Goal: Task Accomplishment & Management: Manage account settings

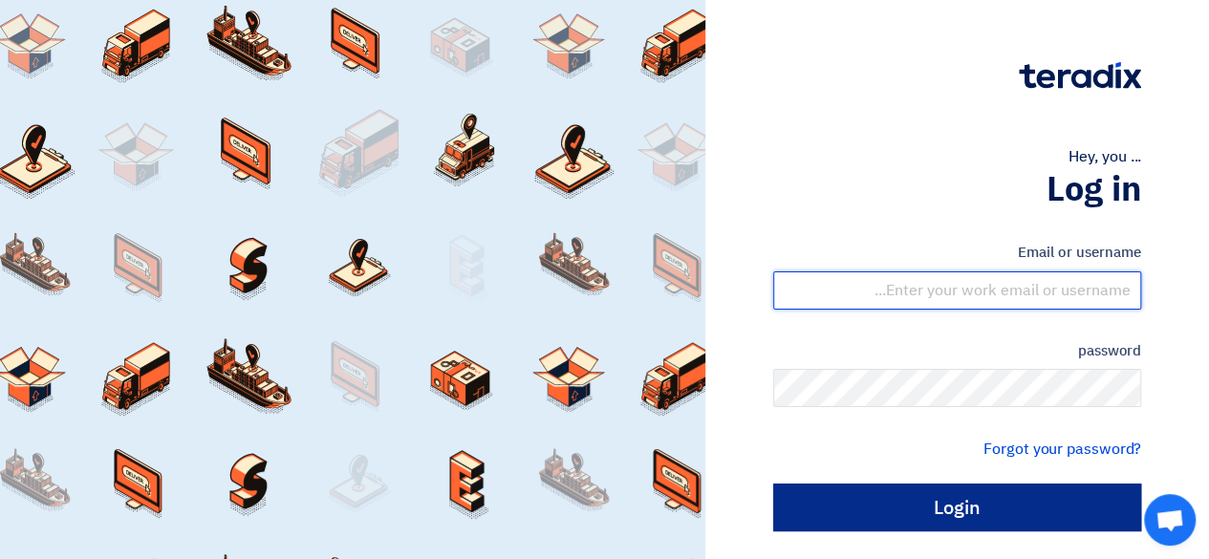
type input "[EMAIL_ADDRESS][DOMAIN_NAME]"
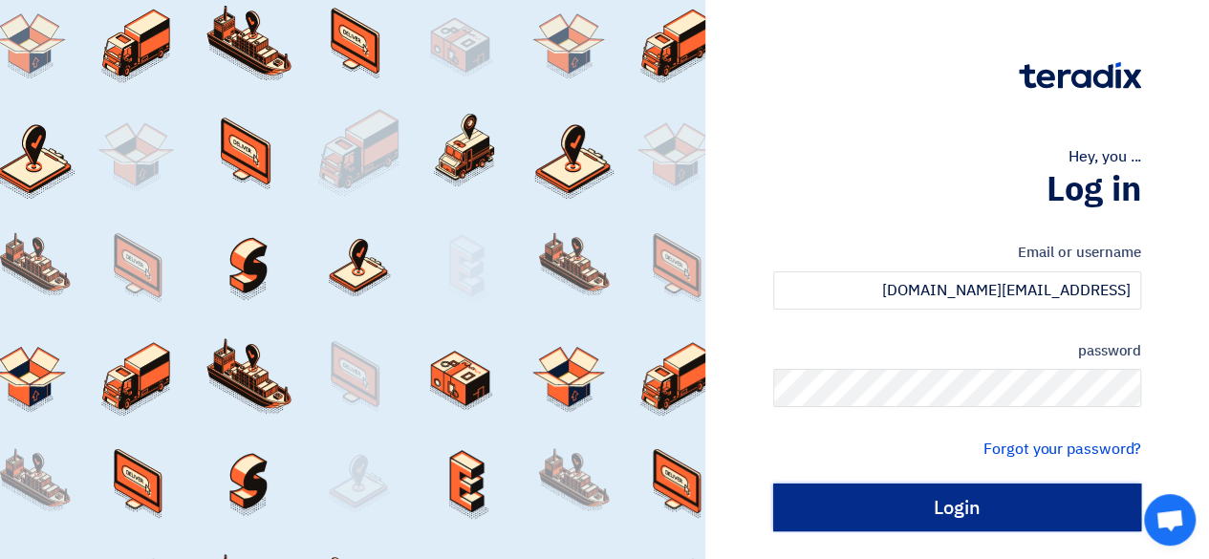
click at [964, 493] on input "Login" at bounding box center [957, 508] width 368 height 48
type input "Sign in"
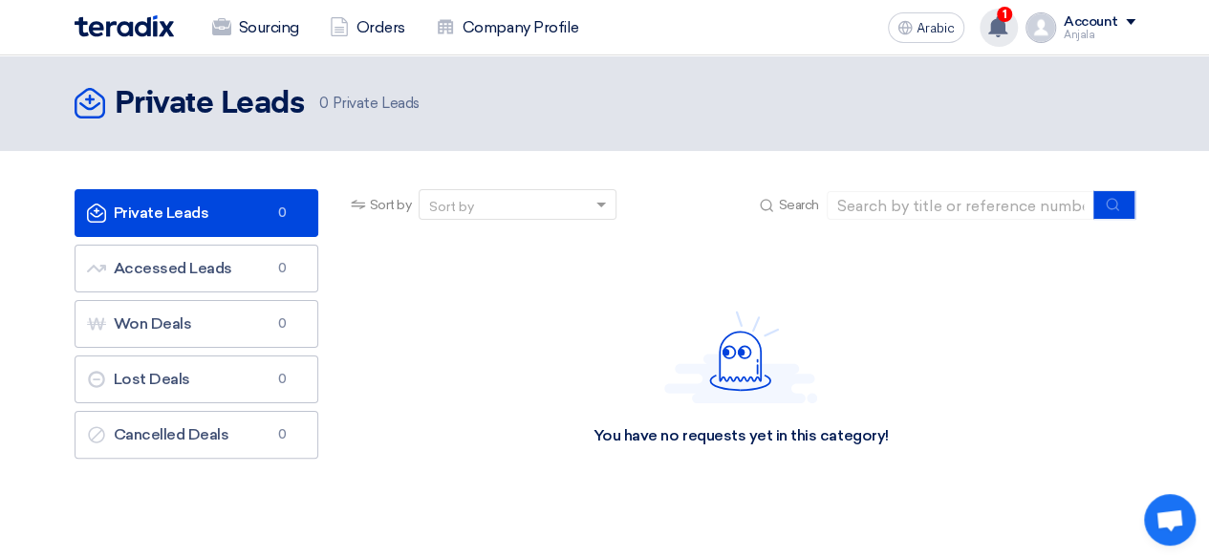
click at [999, 35] on use at bounding box center [997, 26] width 19 height 21
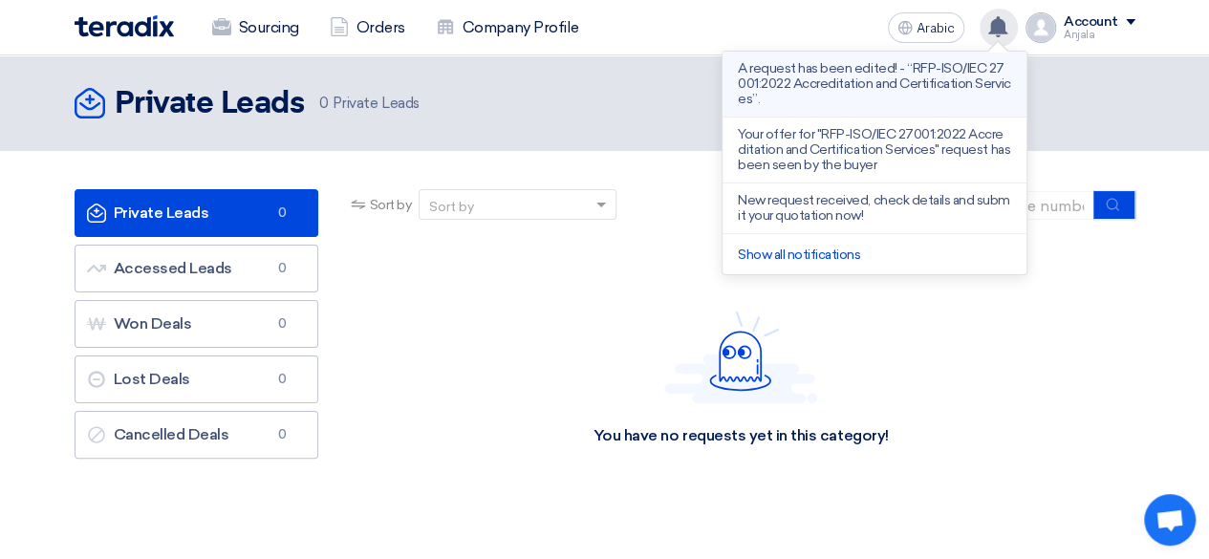
click at [851, 77] on font "A request has been edited! - “RFP-ISO/IEC 27001:2022 Accreditation and Certific…" at bounding box center [874, 83] width 272 height 47
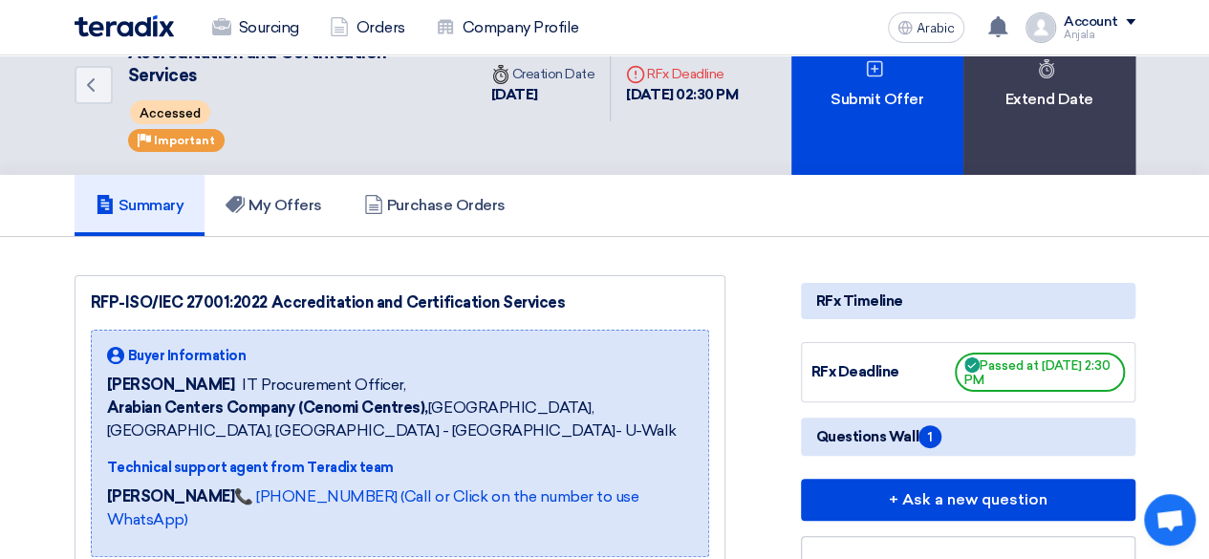
scroll to position [64, 0]
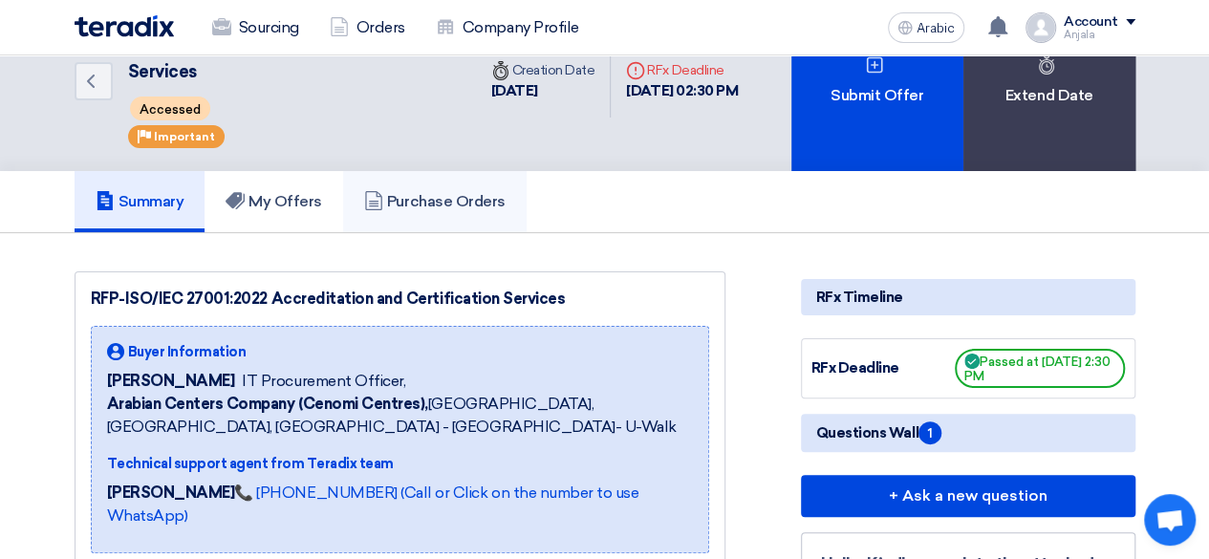
click at [474, 209] on link "Purchase Orders" at bounding box center [434, 201] width 183 height 61
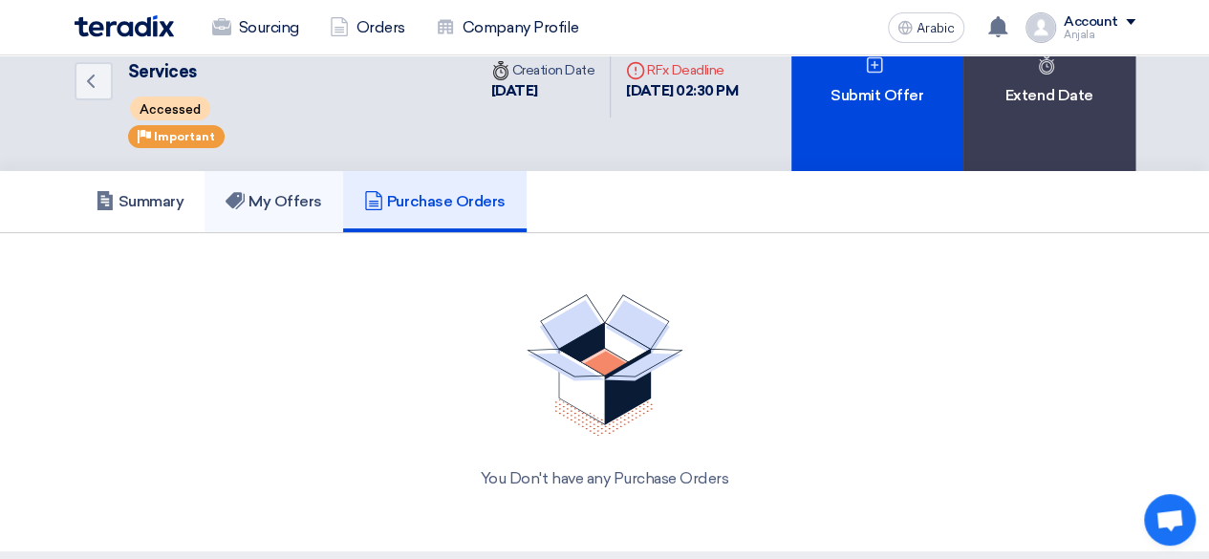
click at [288, 201] on font "My Offers" at bounding box center [285, 201] width 74 height 18
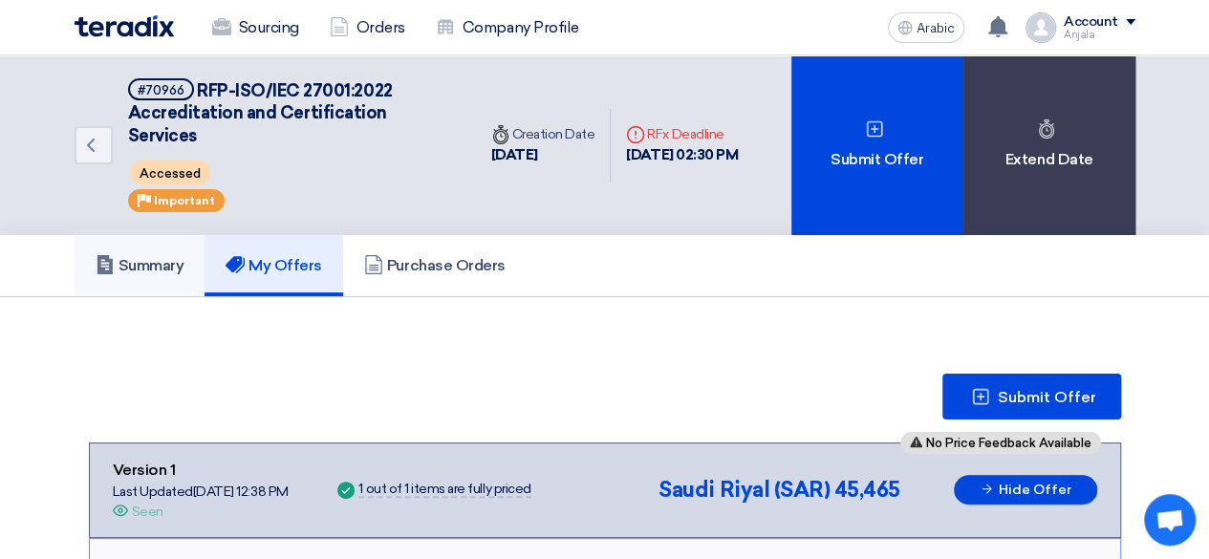
click at [150, 263] on font "Summary" at bounding box center [151, 265] width 66 height 18
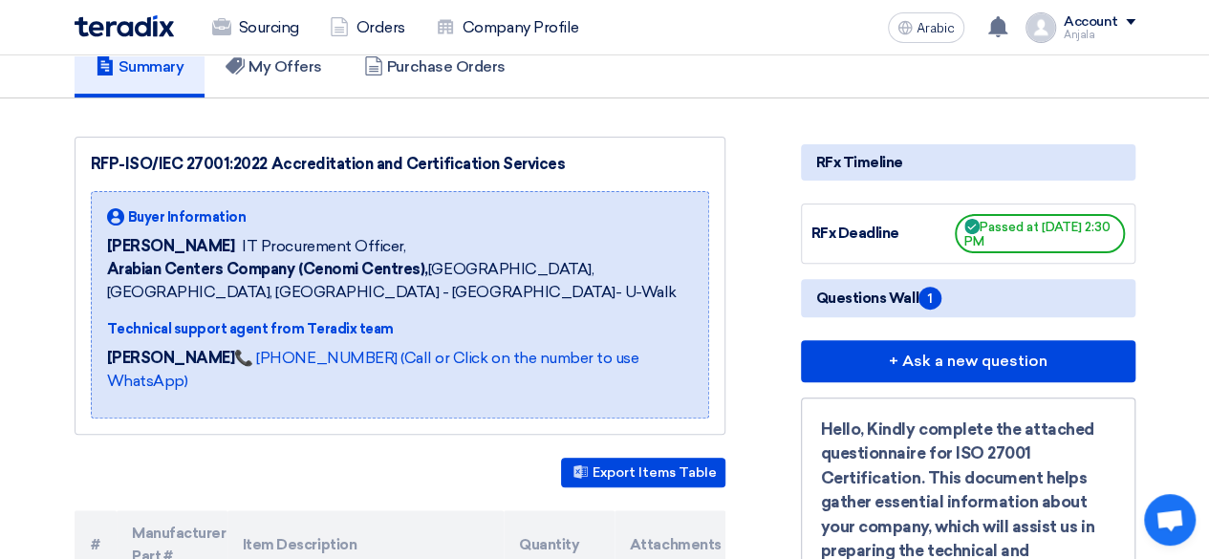
scroll to position [239, 0]
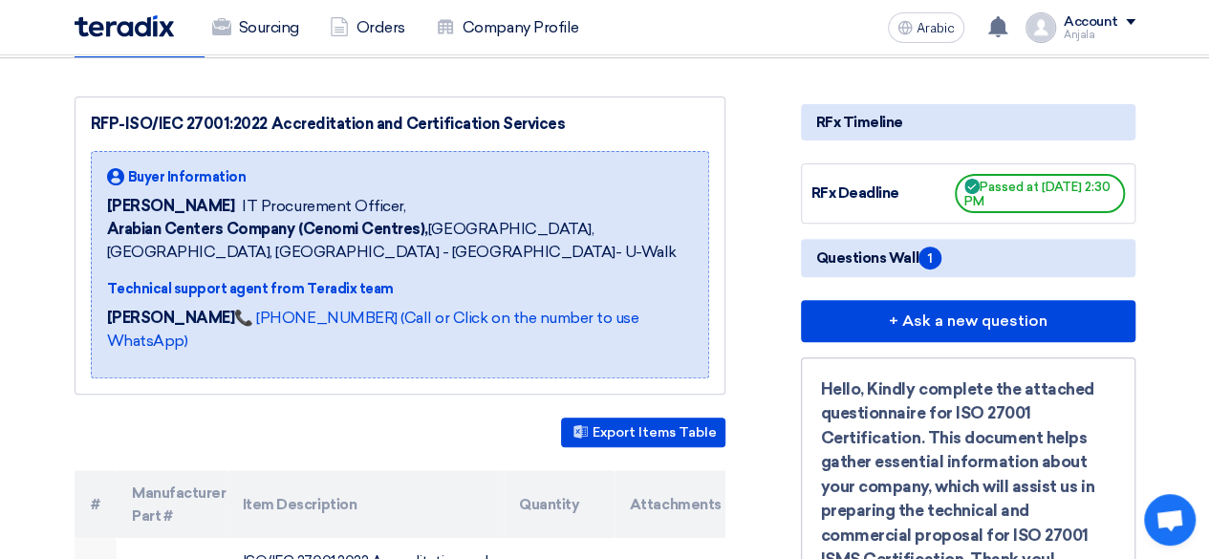
click at [857, 261] on font "Questions Wall" at bounding box center [867, 257] width 102 height 17
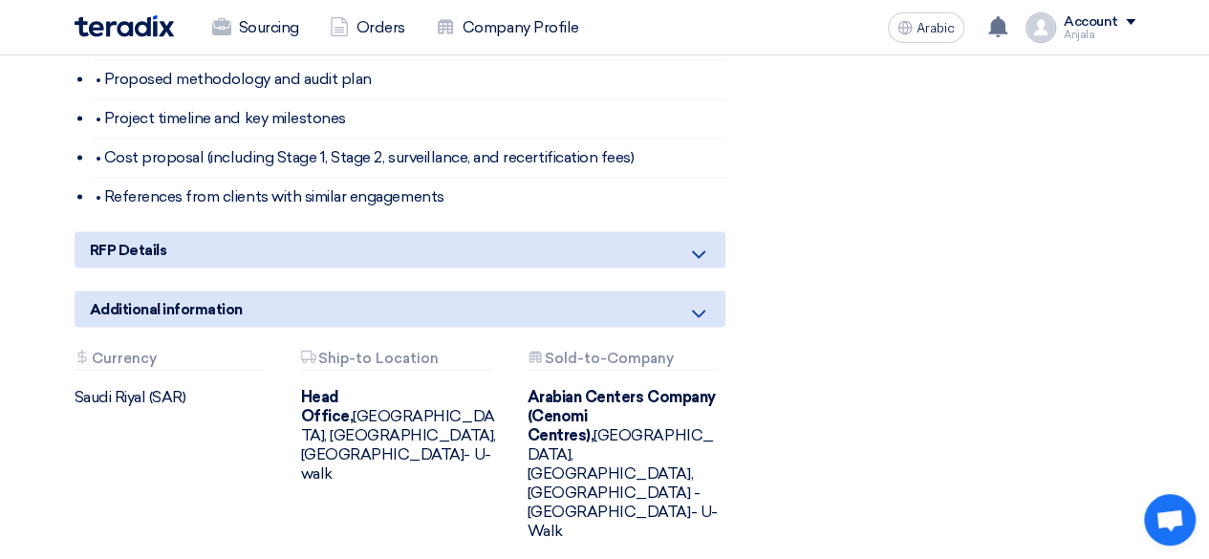
scroll to position [1601, 0]
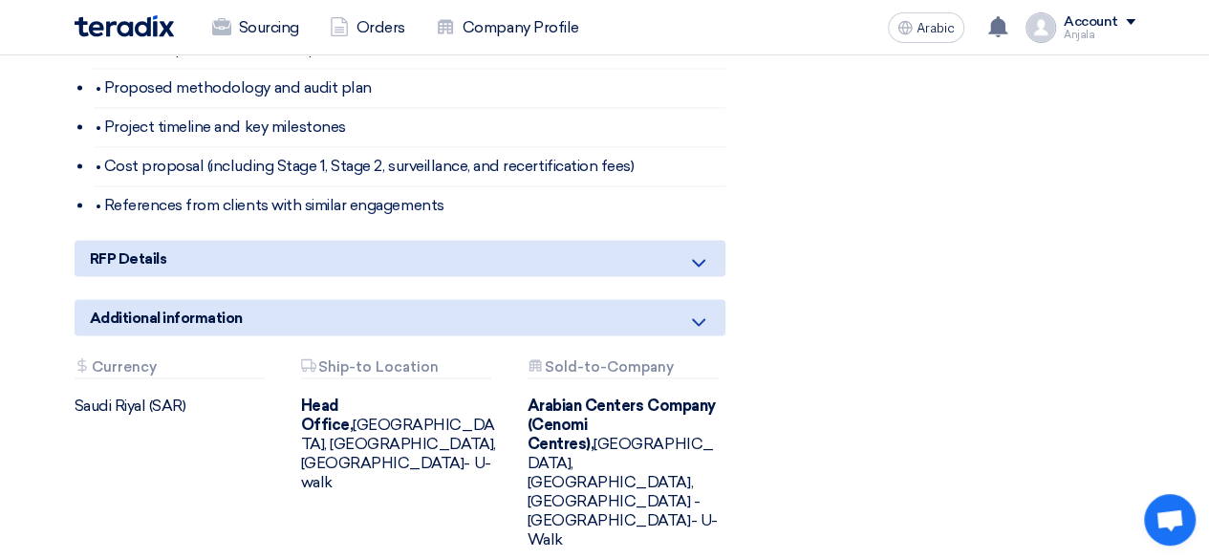
click at [692, 254] on icon at bounding box center [698, 262] width 23 height 23
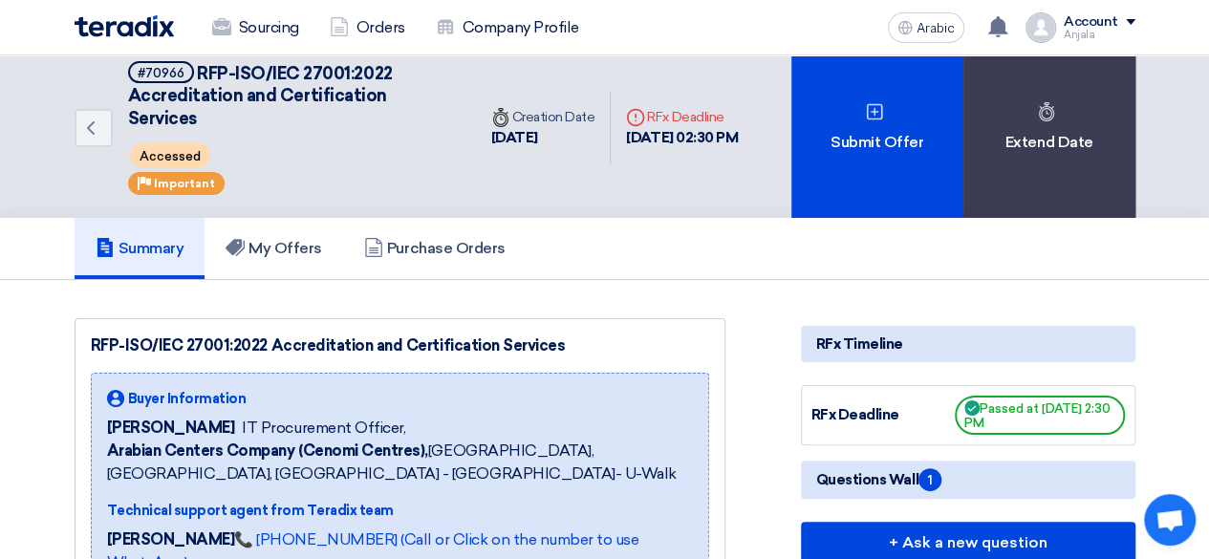
scroll to position [0, 0]
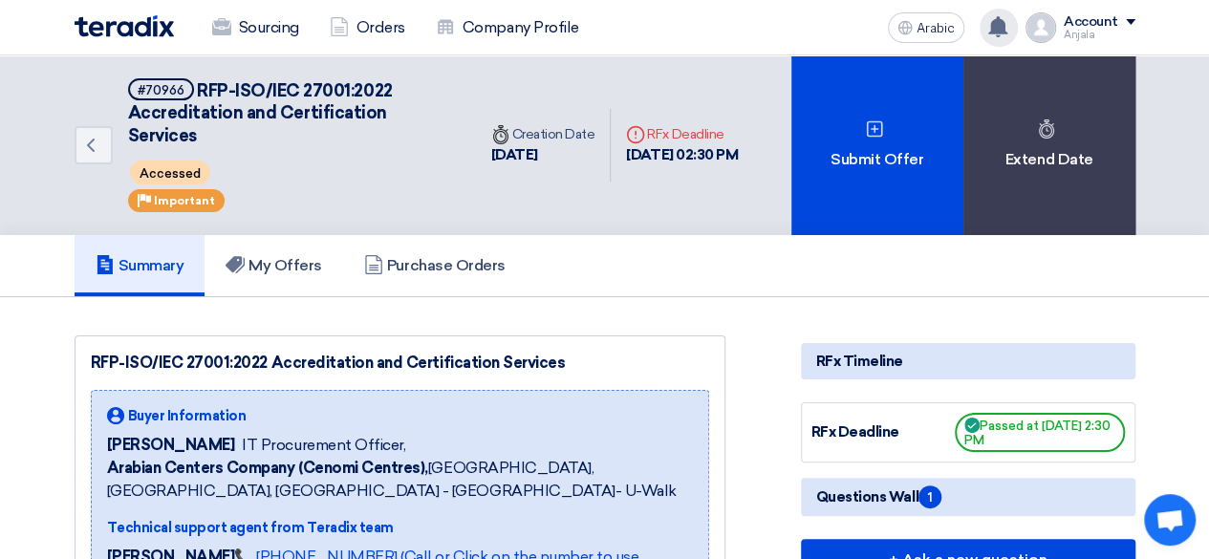
click at [994, 26] on use at bounding box center [997, 26] width 19 height 21
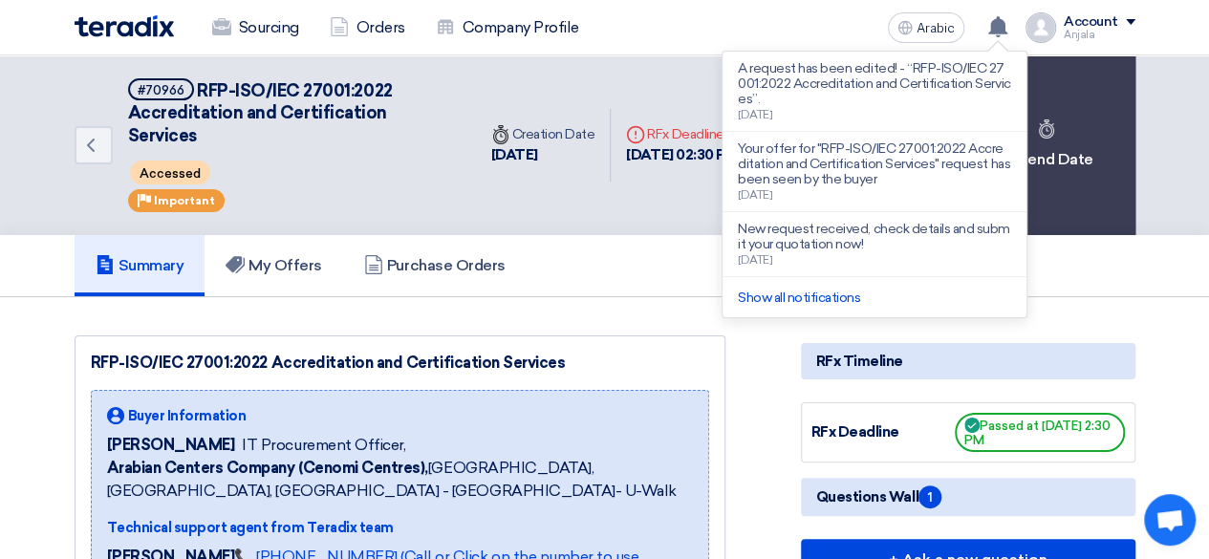
click at [680, 275] on div "Summary My Offers Purchase Orders" at bounding box center [605, 265] width 1061 height 61
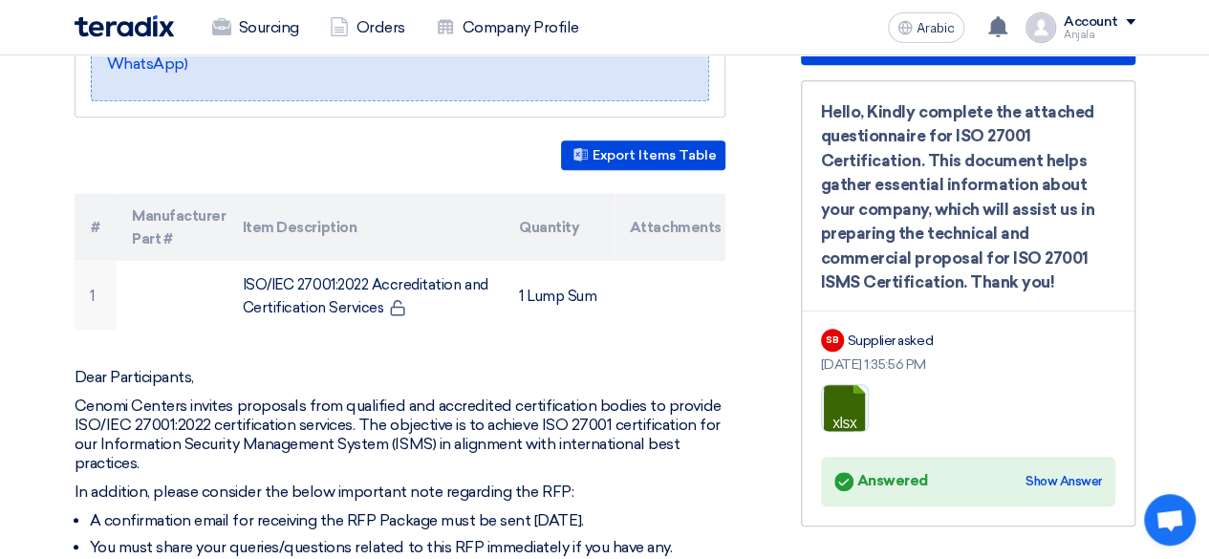
scroll to position [502, 0]
